Goal: Information Seeking & Learning: Learn about a topic

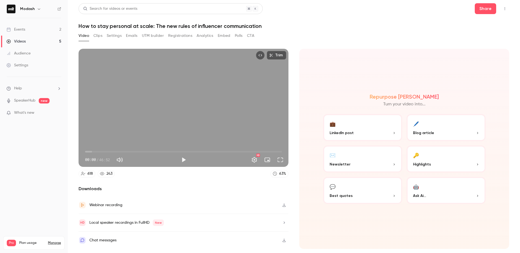
click at [23, 30] on div "Events" at bounding box center [16, 29] width 19 height 5
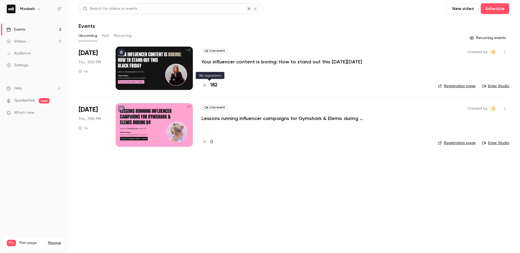
click at [203, 86] on icon at bounding box center [204, 85] width 3 height 3
